Goal: Communication & Community: Answer question/provide support

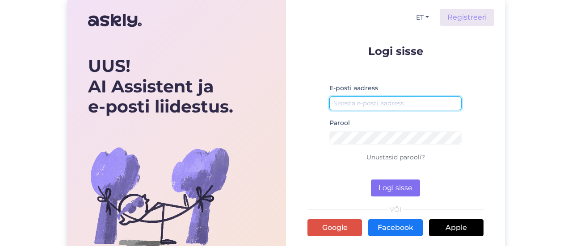
type input "[EMAIL_ADDRESS][DOMAIN_NAME]"
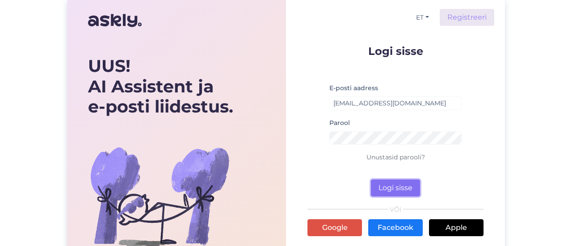
click at [386, 189] on button "Logi sisse" at bounding box center [395, 188] width 49 height 17
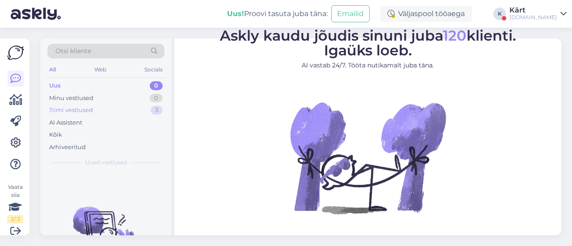
click at [116, 110] on div "Tiimi vestlused 3" at bounding box center [105, 110] width 117 height 13
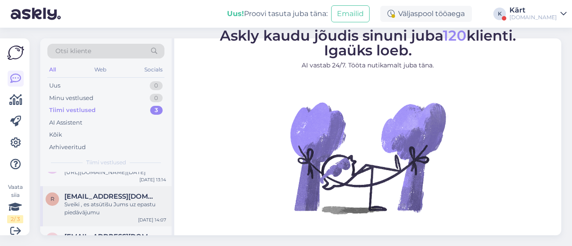
scroll to position [4, 0]
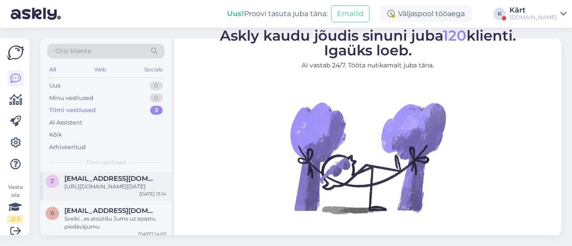
click at [117, 185] on div "[URL][DOMAIN_NAME][DATE]" at bounding box center [115, 187] width 102 height 8
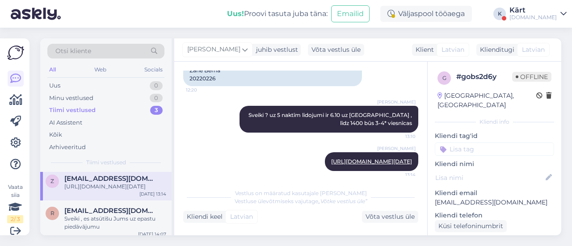
scroll to position [247, 0]
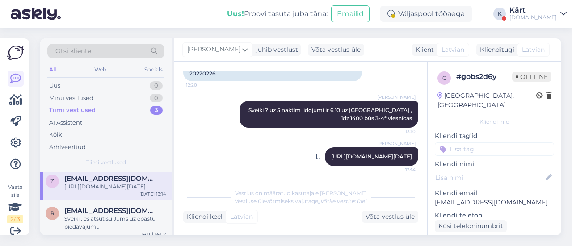
click at [341, 153] on link "[URL][DOMAIN_NAME][DATE]" at bounding box center [371, 156] width 81 height 7
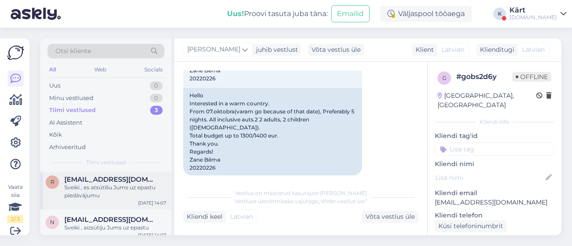
scroll to position [48, 0]
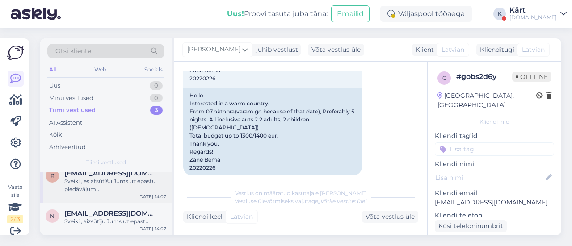
click at [113, 179] on div "Sveiki , es atsūtīšu Jums uz epastu piedāvājumu" at bounding box center [115, 186] width 102 height 16
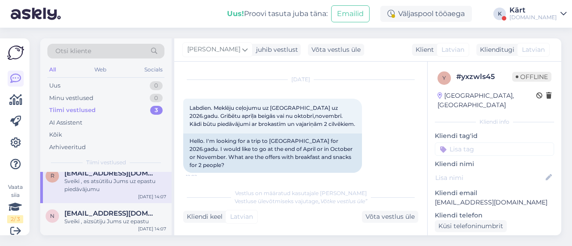
scroll to position [64, 0]
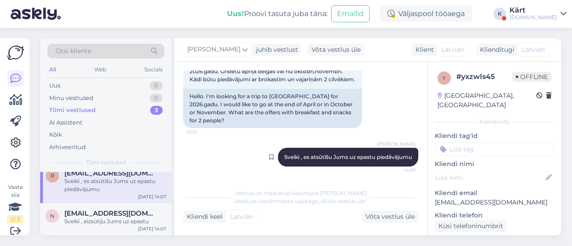
click at [376, 154] on span "Sveiki , es atsūtīšu Jums uz epastu piedāvājumu" at bounding box center [348, 157] width 128 height 7
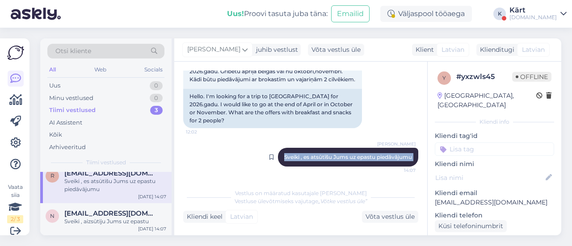
click at [376, 154] on span "Sveiki , es atsūtīšu Jums uz epastu piedāvājumu" at bounding box center [348, 157] width 128 height 7
copy div "Sveiki , es atsūtīšu Jums uz epastu piedāvājumu 14:07"
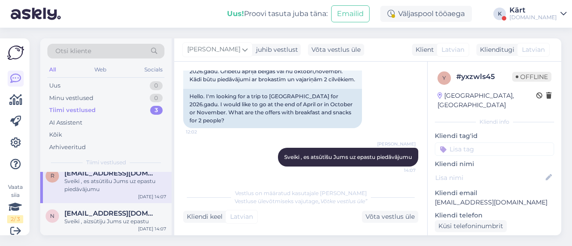
click at [387, 92] on div "[DATE] Labdien. Meklēju ceļojumu uz [GEOGRAPHIC_DATA] uz 2026.gadu. Griɓētu apr…" at bounding box center [300, 81] width 235 height 113
click at [122, 221] on div "Sveiki , aizsūtīju Jums uz epastu" at bounding box center [115, 222] width 102 height 8
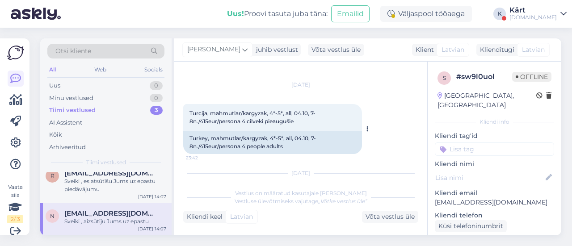
scroll to position [59, 0]
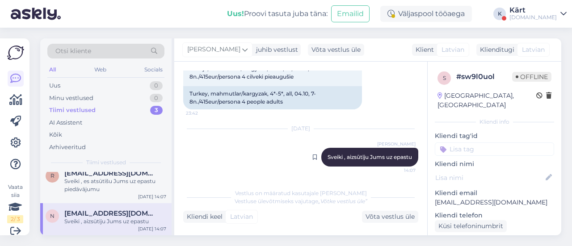
click at [378, 157] on span "Sveiki , aizsūtīju Jums uz epastu" at bounding box center [370, 157] width 85 height 7
copy div "[PERSON_NAME] , aizsūtīju Jums uz epastu 14:07"
click at [267, 157] on div "[DATE] [PERSON_NAME] , aizsūtīju Jums uz epastu 14:07" at bounding box center [300, 147] width 235 height 57
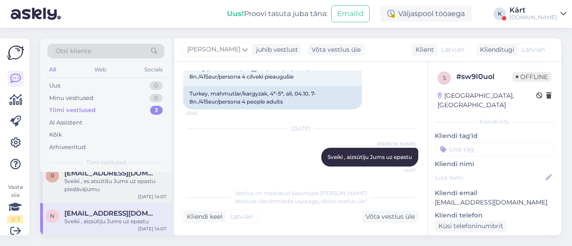
click at [110, 186] on div "Sveiki , es atsūtīšu Jums uz epastu piedāvājumu" at bounding box center [115, 186] width 102 height 16
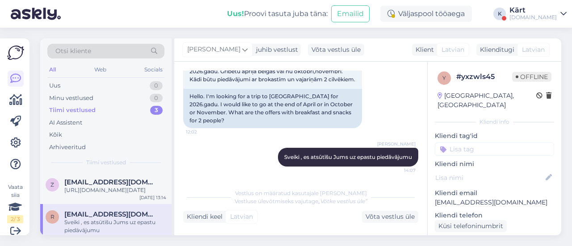
scroll to position [0, 0]
click at [110, 186] on div "[URL][DOMAIN_NAME][DATE]" at bounding box center [115, 190] width 102 height 8
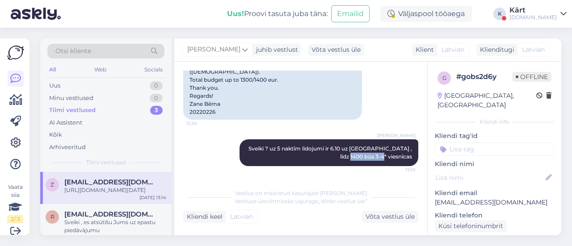
scroll to position [182, 0]
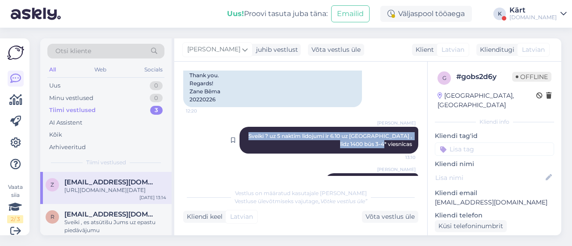
drag, startPoint x: 405, startPoint y: 157, endPoint x: 240, endPoint y: 133, distance: 167.2
click at [249, 133] on span "Sveiki ? uz 5 naktīm lidojumi ir 6.10 uz [GEOGRAPHIC_DATA] , līdz 1400 būs 3-4*…" at bounding box center [331, 140] width 165 height 15
copy span "Sveiki ? uz 5 naktīm lidojumi ir 6.10 uz [GEOGRAPHIC_DATA] , līdz 1400 būs 3-4*…"
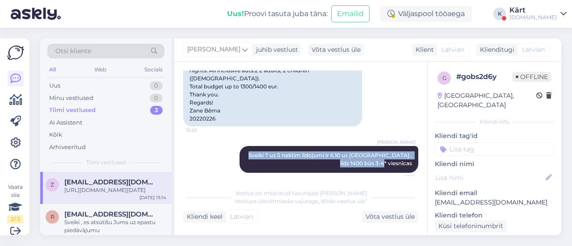
scroll to position [155, 0]
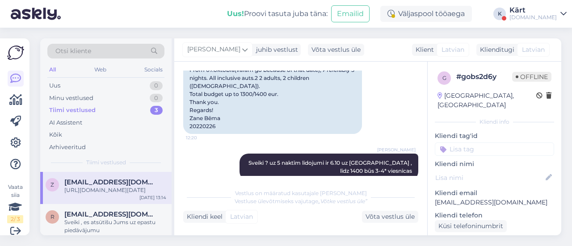
click at [401, 109] on div "[DATE] Sveiki Interesē kāda [PERSON_NAME]. No 07.oktobra(varam doties jo tā dat…" at bounding box center [300, 39] width 235 height 209
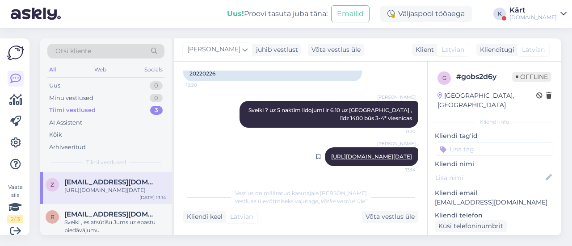
scroll to position [247, 0]
click at [554, 16] on div "[DOMAIN_NAME]" at bounding box center [533, 17] width 47 height 7
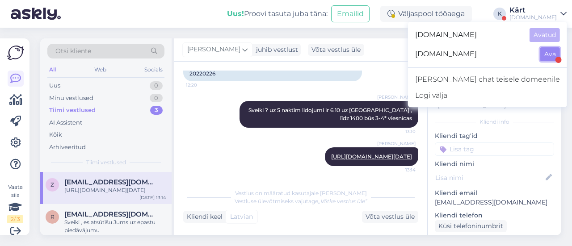
click at [552, 52] on button "Ava" at bounding box center [551, 54] width 20 height 14
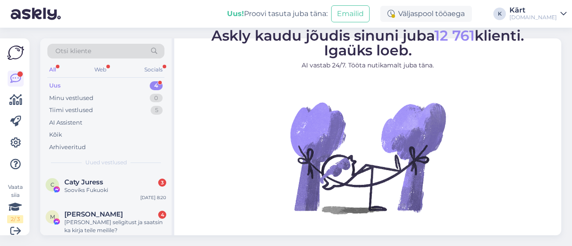
click at [105, 85] on div "Uus 4" at bounding box center [105, 86] width 117 height 13
click at [119, 180] on div "Caty Juress 3" at bounding box center [115, 182] width 102 height 8
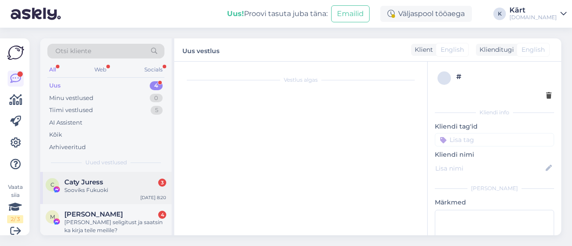
scroll to position [515, 0]
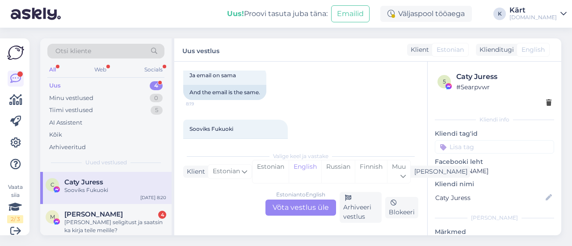
click at [307, 210] on div "Estonian to English Võta vestlus üle" at bounding box center [301, 208] width 71 height 16
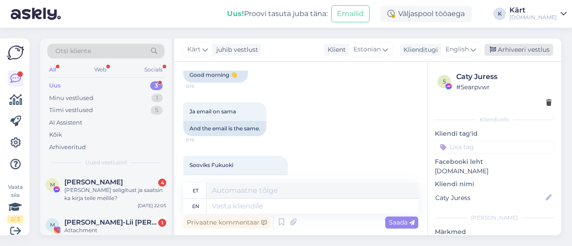
click at [521, 51] on div "Arhiveeri vestlus" at bounding box center [519, 50] width 69 height 12
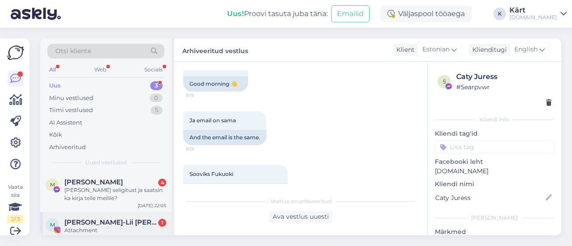
click at [93, 225] on span "[PERSON_NAME]-Lii [PERSON_NAME]" at bounding box center [110, 223] width 93 height 8
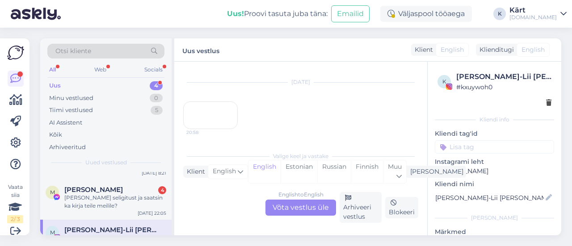
scroll to position [80, 0]
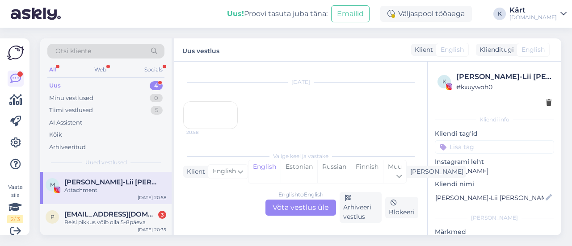
click at [309, 209] on div "English to English Võta vestlus üle" at bounding box center [301, 208] width 71 height 16
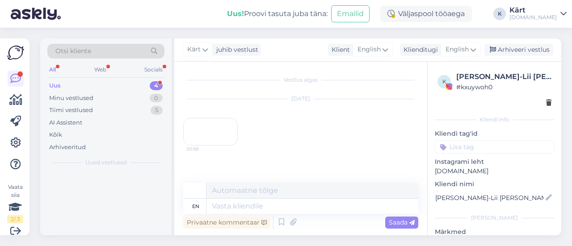
scroll to position [0, 0]
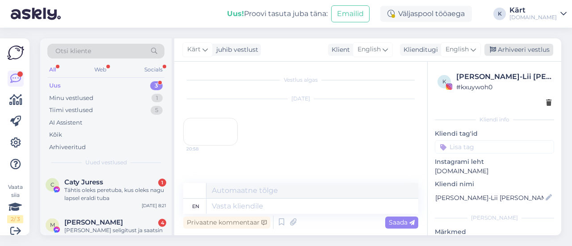
click at [541, 50] on div "Arhiveeri vestlus" at bounding box center [519, 50] width 69 height 12
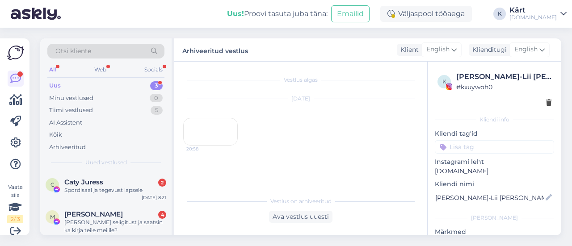
scroll to position [38, 0]
click at [77, 82] on div "Uus 3" at bounding box center [105, 86] width 117 height 13
click at [99, 181] on span "Caty Juress" at bounding box center [83, 182] width 39 height 8
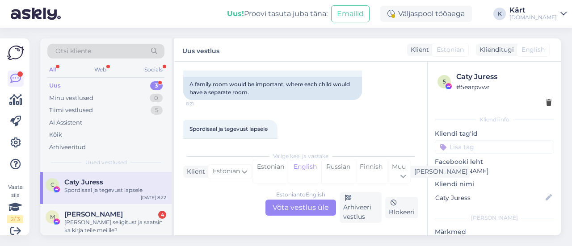
click at [305, 211] on div "Estonian to English Võta vestlus üle" at bounding box center [301, 208] width 71 height 16
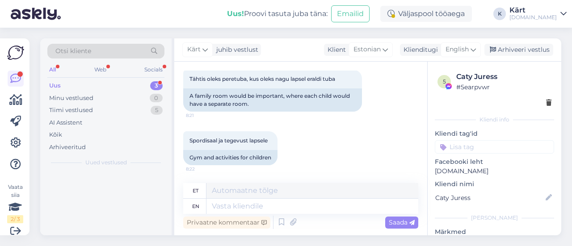
scroll to position [594, 0]
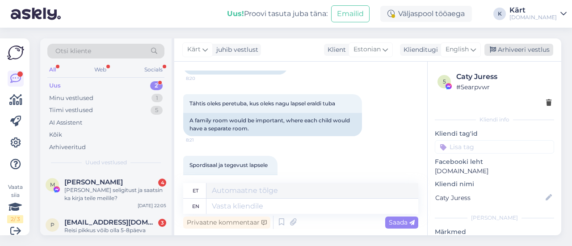
click at [537, 52] on div "Arhiveeri vestlus" at bounding box center [519, 50] width 69 height 12
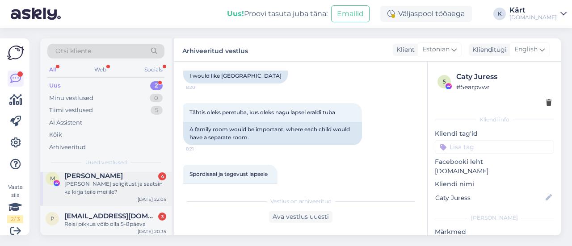
scroll to position [8, 0]
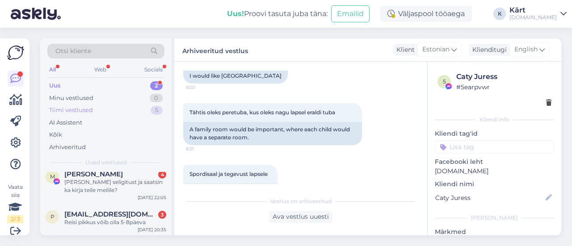
click at [99, 110] on div "Tiimi vestlused 5" at bounding box center [105, 110] width 117 height 13
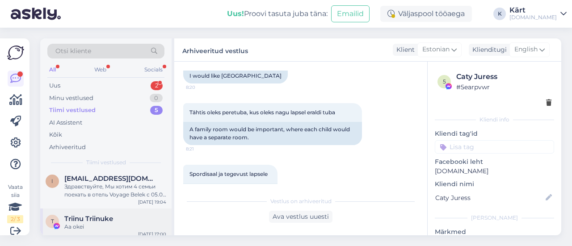
scroll to position [121, 0]
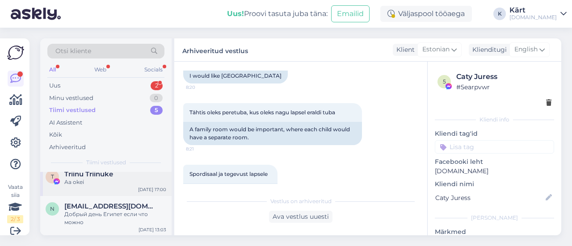
click at [131, 181] on div "Aa okei" at bounding box center [115, 182] width 102 height 8
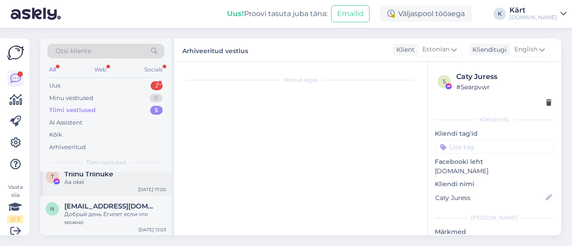
scroll to position [4937, 0]
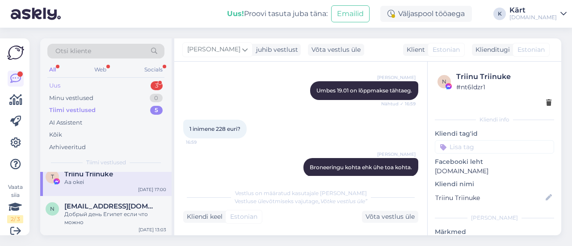
click at [98, 86] on div "Uus 3" at bounding box center [105, 86] width 117 height 13
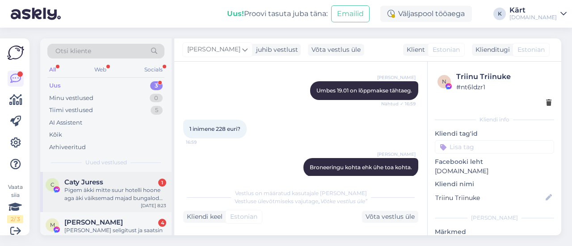
click at [121, 192] on div "Pigem äkki mitte suur hotelli hoone aga äki väiksemad majad bungalod vms" at bounding box center [115, 194] width 102 height 16
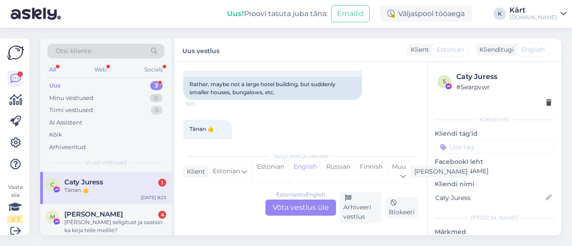
scroll to position [709, 0]
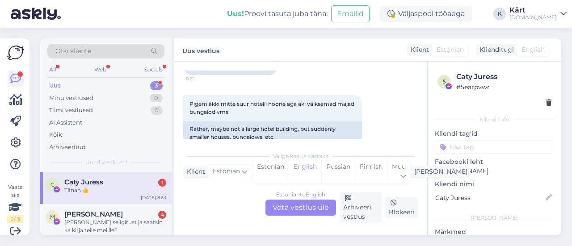
click at [304, 207] on div "Estonian to English Võta vestlus üle" at bounding box center [301, 208] width 71 height 16
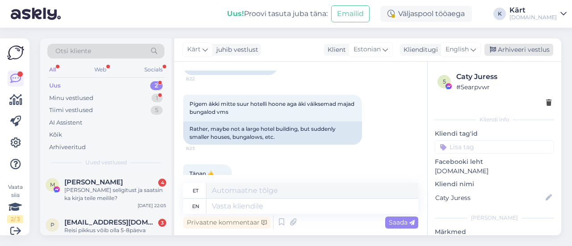
click at [517, 49] on div "Arhiveeri vestlus" at bounding box center [519, 50] width 69 height 12
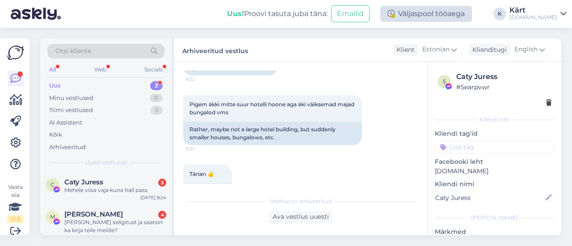
scroll to position [816, 0]
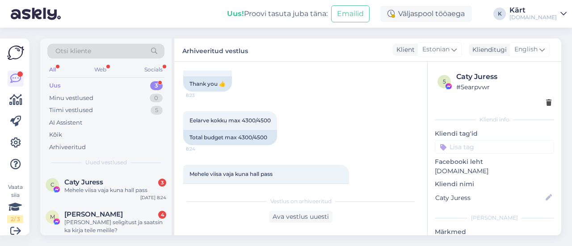
click at [120, 85] on div "Uus 3" at bounding box center [105, 86] width 117 height 13
click at [120, 188] on div "Mehele viisa vaja kuna hall pass" at bounding box center [115, 190] width 102 height 8
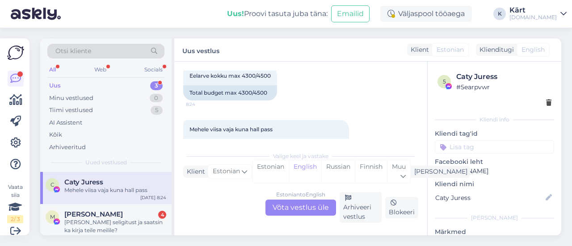
scroll to position [861, 0]
click at [303, 205] on div "Estonian to English Võta vestlus üle" at bounding box center [301, 208] width 71 height 16
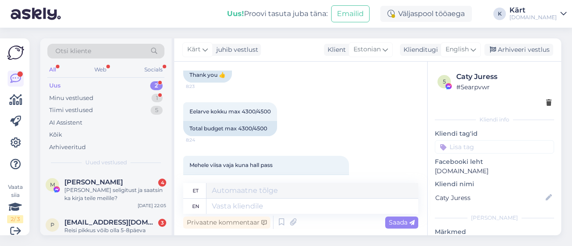
scroll to position [881, 0]
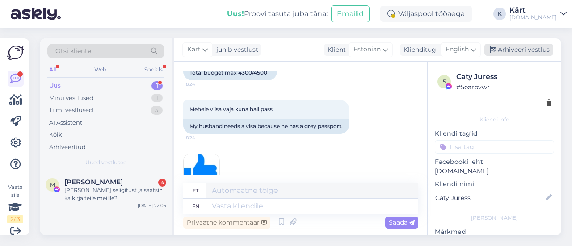
click at [529, 48] on div "Arhiveeri vestlus" at bounding box center [519, 50] width 69 height 12
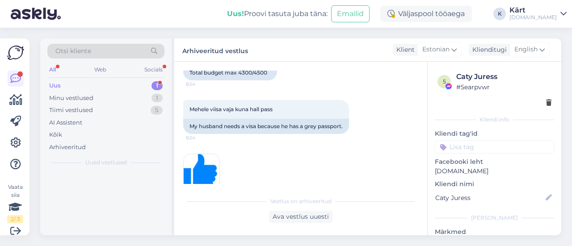
scroll to position [872, 0]
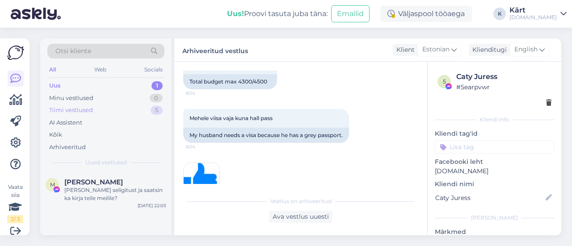
click at [75, 110] on div "Tiimi vestlused" at bounding box center [71, 110] width 44 height 9
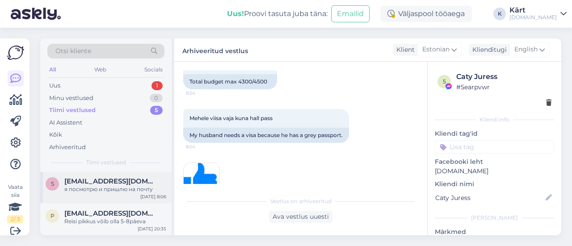
scroll to position [0, 0]
click at [98, 211] on span "[EMAIL_ADDRESS][DOMAIN_NAME]" at bounding box center [110, 215] width 93 height 8
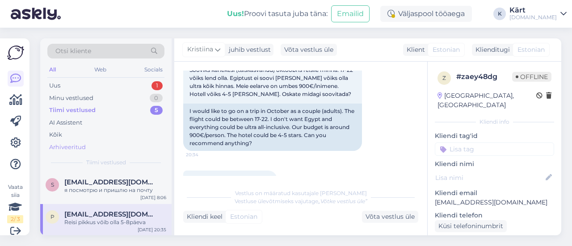
scroll to position [59, 0]
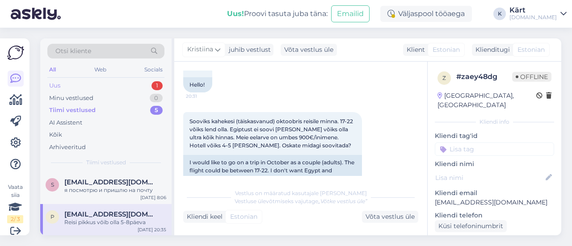
click at [75, 84] on div "Uus 1" at bounding box center [105, 86] width 117 height 13
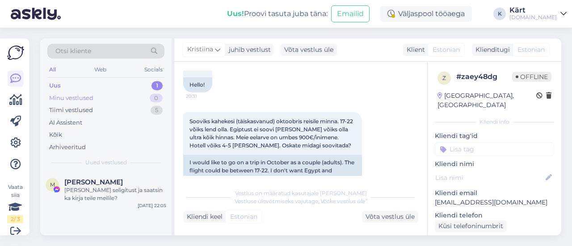
click at [69, 97] on div "Minu vestlused" at bounding box center [71, 98] width 44 height 9
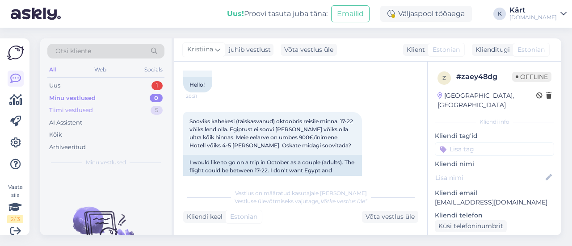
click at [77, 108] on div "Tiimi vestlused" at bounding box center [71, 110] width 44 height 9
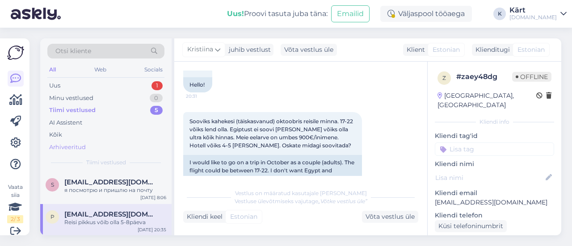
click at [61, 144] on div "Arhiveeritud" at bounding box center [67, 147] width 37 height 9
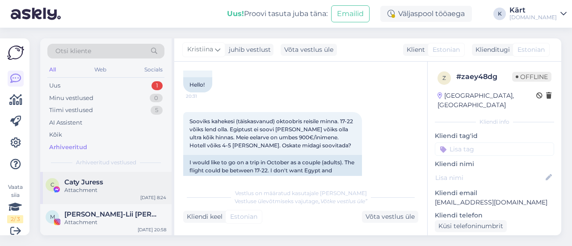
click at [114, 188] on div "Attachment" at bounding box center [115, 190] width 102 height 8
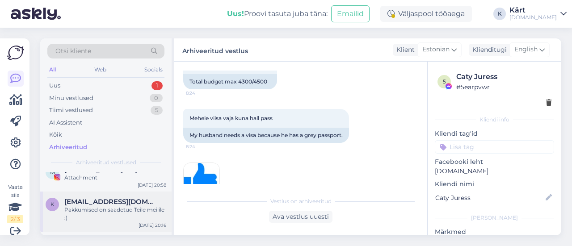
scroll to position [0, 0]
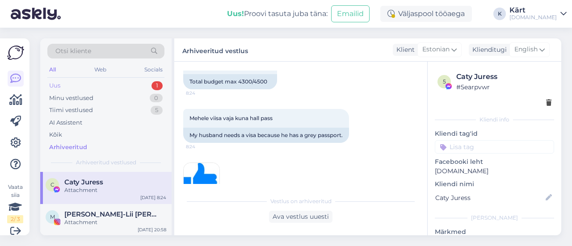
click at [81, 84] on div "Uus 1" at bounding box center [105, 86] width 117 height 13
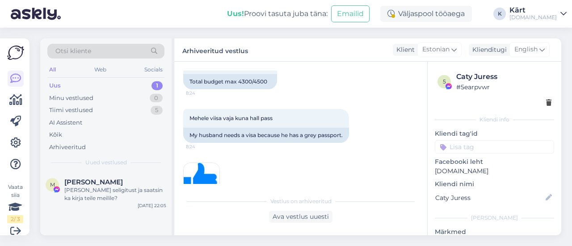
click at [64, 85] on div "Uus 1" at bounding box center [105, 86] width 117 height 13
click at [96, 97] on div "Minu vestlused 0" at bounding box center [105, 98] width 117 height 13
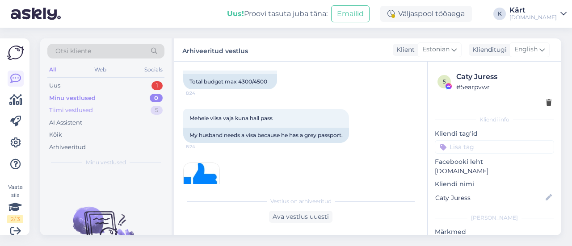
click at [93, 110] on div "Tiimi vestlused 5" at bounding box center [105, 110] width 117 height 13
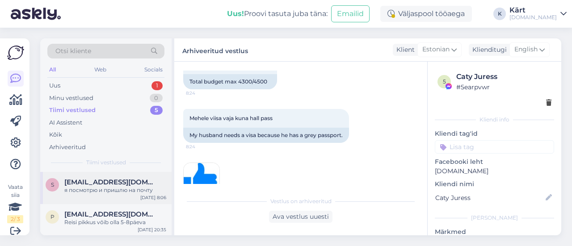
click at [118, 194] on div "я посмотрю и пришлю на почту" at bounding box center [115, 190] width 102 height 8
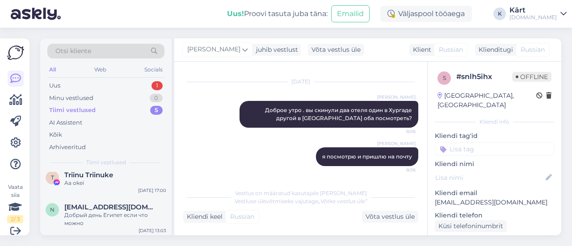
scroll to position [113, 0]
click at [70, 86] on div "Uus 1" at bounding box center [105, 86] width 117 height 13
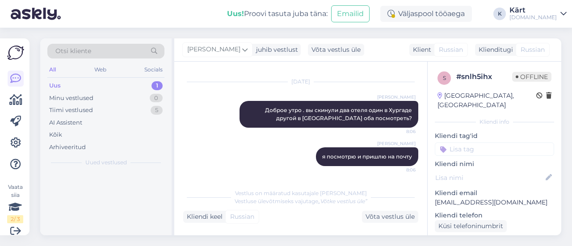
scroll to position [0, 0]
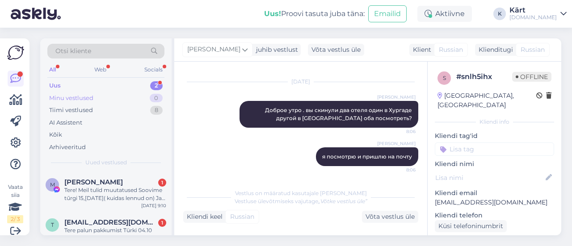
click at [89, 94] on div "Minu vestlused" at bounding box center [71, 98] width 44 height 9
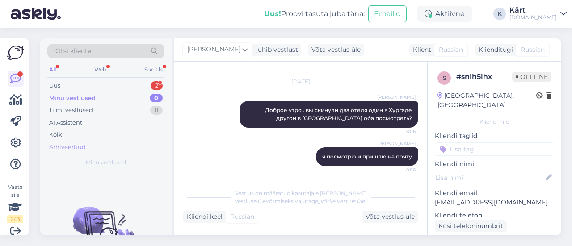
click at [65, 148] on div "Arhiveeritud" at bounding box center [67, 147] width 37 height 9
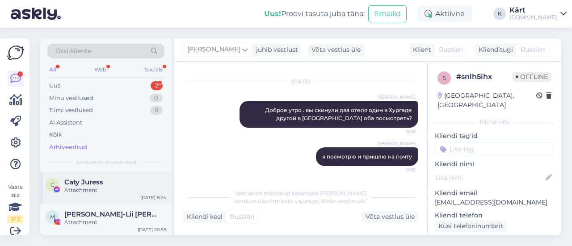
click at [107, 191] on div "Attachment" at bounding box center [115, 190] width 102 height 8
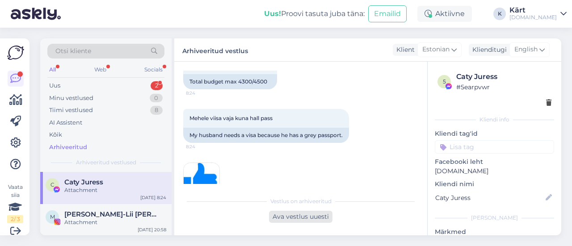
click at [308, 218] on div "Ava vestlus uuesti" at bounding box center [301, 217] width 64 height 12
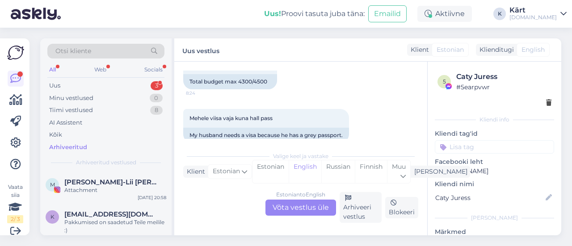
click at [287, 204] on div "Estonian to English Võta vestlus üle" at bounding box center [301, 208] width 71 height 16
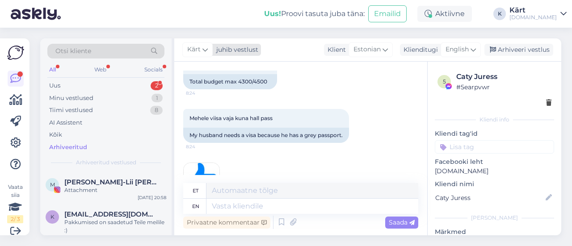
click at [197, 51] on span "Kärt" at bounding box center [193, 50] width 13 height 10
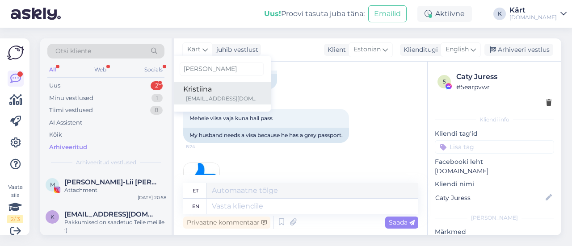
type input "[PERSON_NAME]"
click at [222, 102] on div "[EMAIL_ADDRESS][DOMAIN_NAME]" at bounding box center [223, 99] width 74 height 8
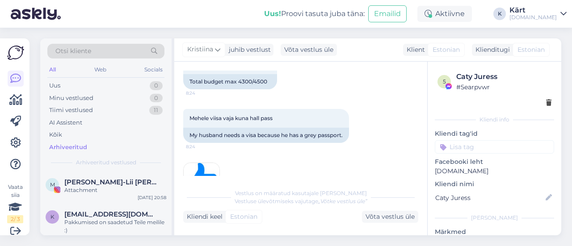
click at [68, 145] on div "Arhiveeritud" at bounding box center [68, 147] width 38 height 9
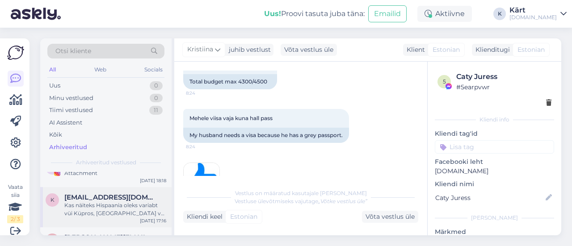
scroll to position [45, 0]
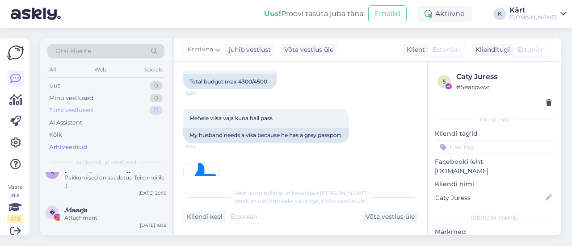
click at [90, 107] on div "Tiimi vestlused" at bounding box center [71, 110] width 44 height 9
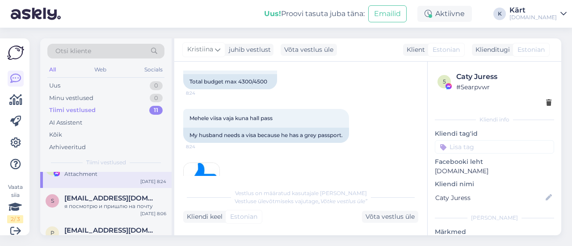
scroll to position [179, 0]
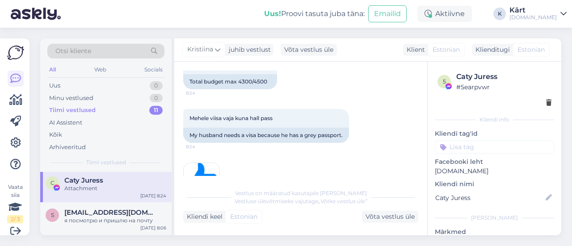
click at [119, 187] on div "Attachment" at bounding box center [115, 189] width 102 height 8
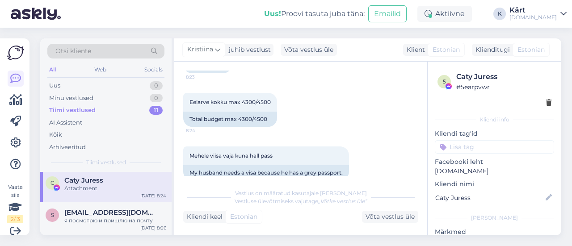
scroll to position [835, 0]
